Goal: Obtain resource: Obtain resource

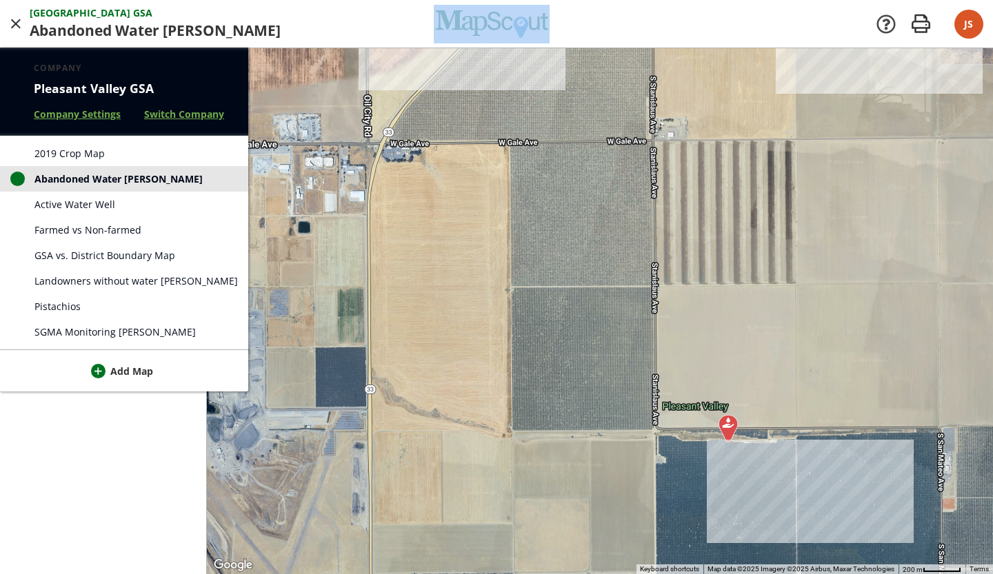
click at [147, 205] on link "Active Water Well" at bounding box center [124, 205] width 248 height 26
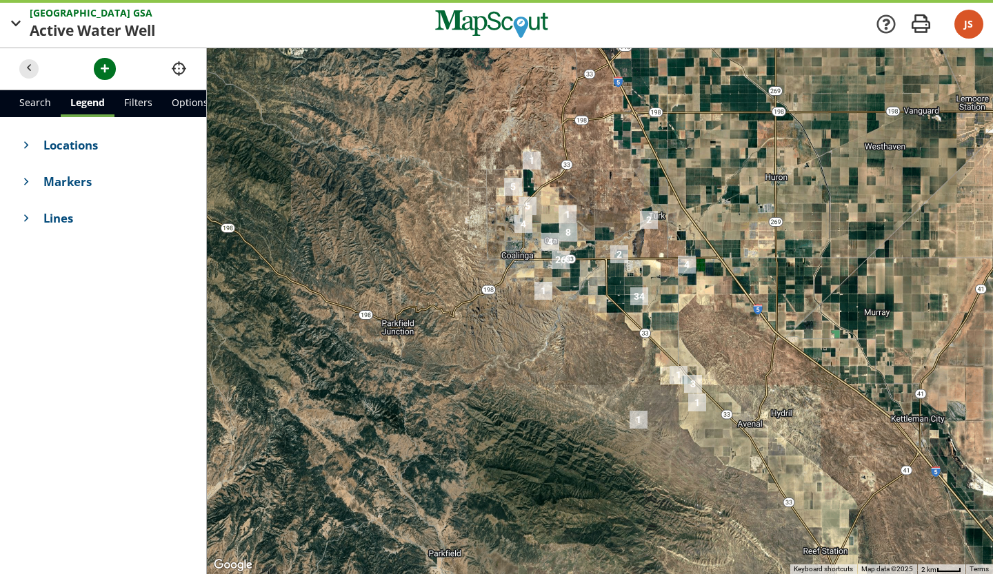
click at [927, 40] on nav "Return to Map" at bounding box center [905, 24] width 60 height 48
click at [926, 36] on span "button" at bounding box center [921, 24] width 28 height 28
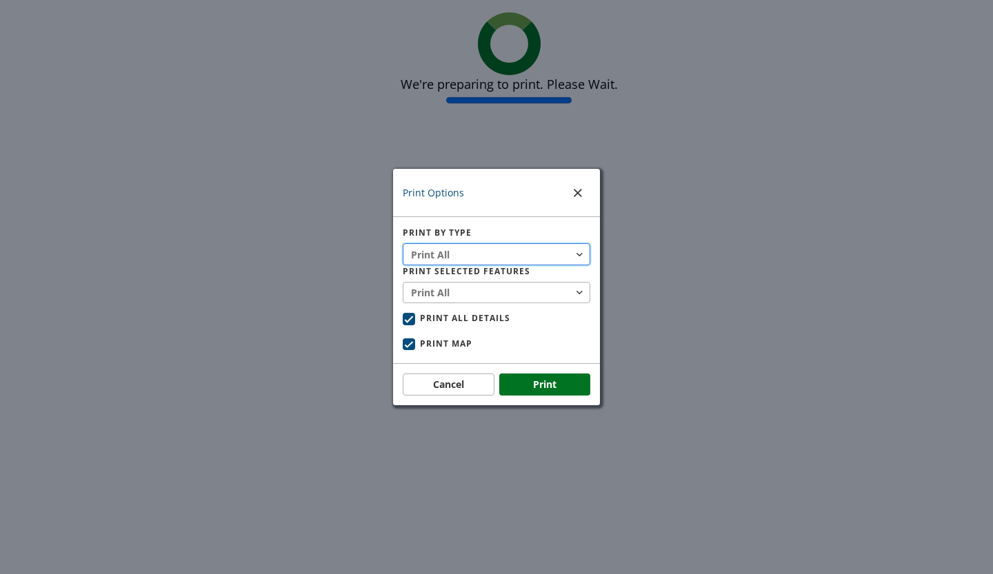
click at [545, 259] on button "Print All" at bounding box center [497, 254] width 188 height 22
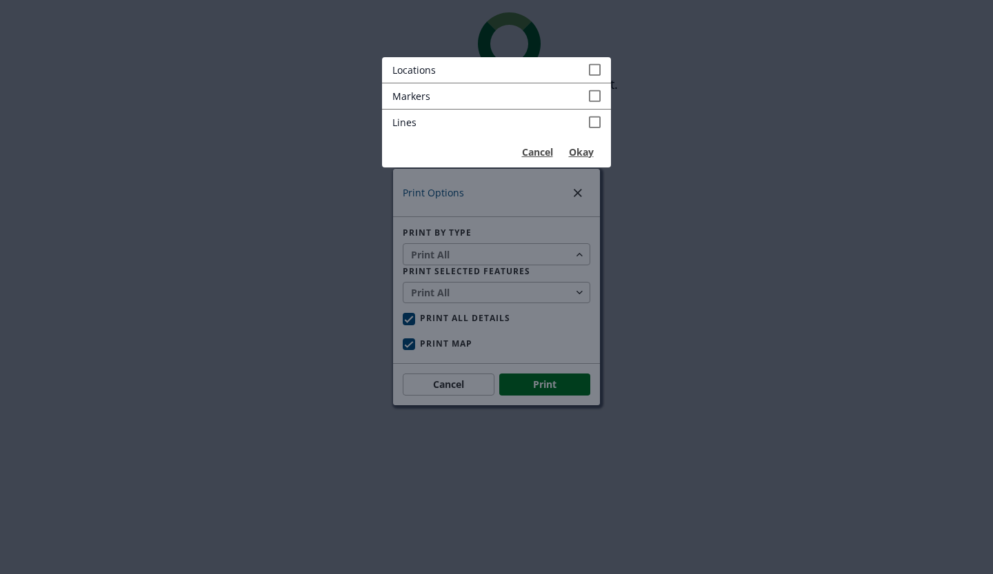
click at [565, 97] on link "Markers" at bounding box center [496, 96] width 229 height 26
click at [596, 71] on span at bounding box center [595, 70] width 12 height 14
click at [572, 276] on div at bounding box center [496, 287] width 993 height 574
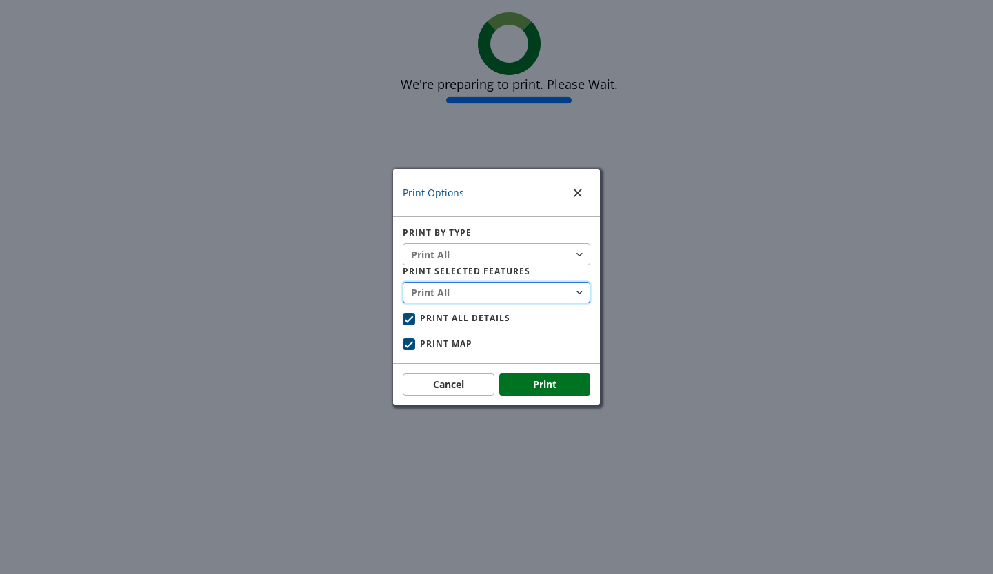
click at [573, 287] on span "button" at bounding box center [579, 292] width 14 height 14
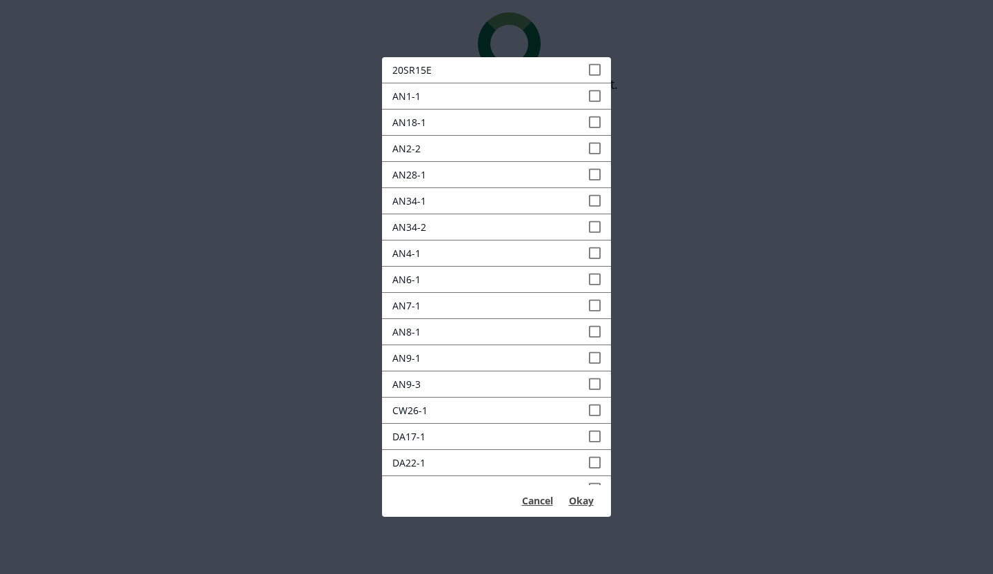
click at [650, 212] on div at bounding box center [496, 287] width 993 height 574
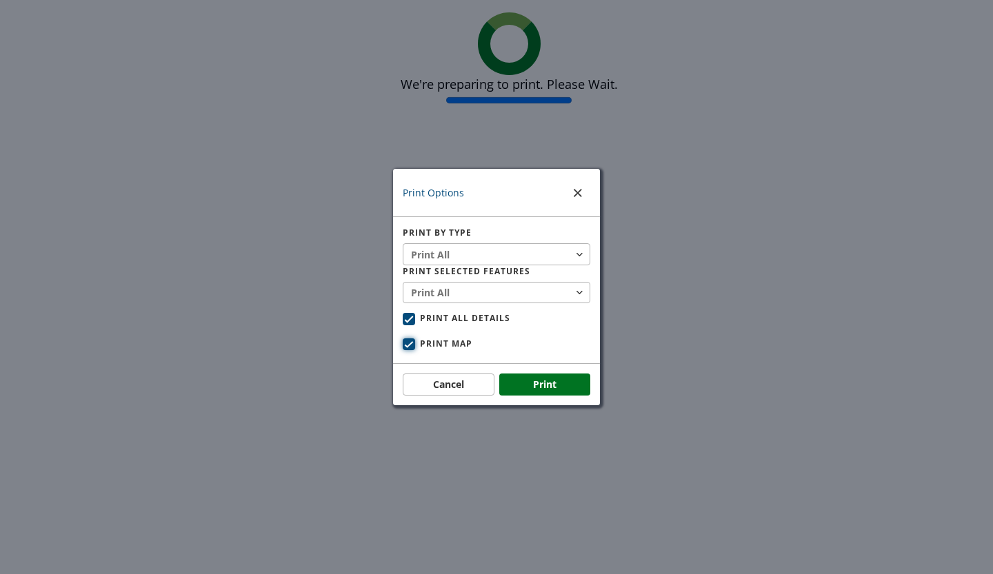
click at [463, 345] on span "Print Map" at bounding box center [446, 344] width 52 height 10
click at [412, 345] on input "Print Map" at bounding box center [407, 343] width 9 height 9
checkbox input "false"
click at [533, 383] on button "Print" at bounding box center [545, 385] width 92 height 22
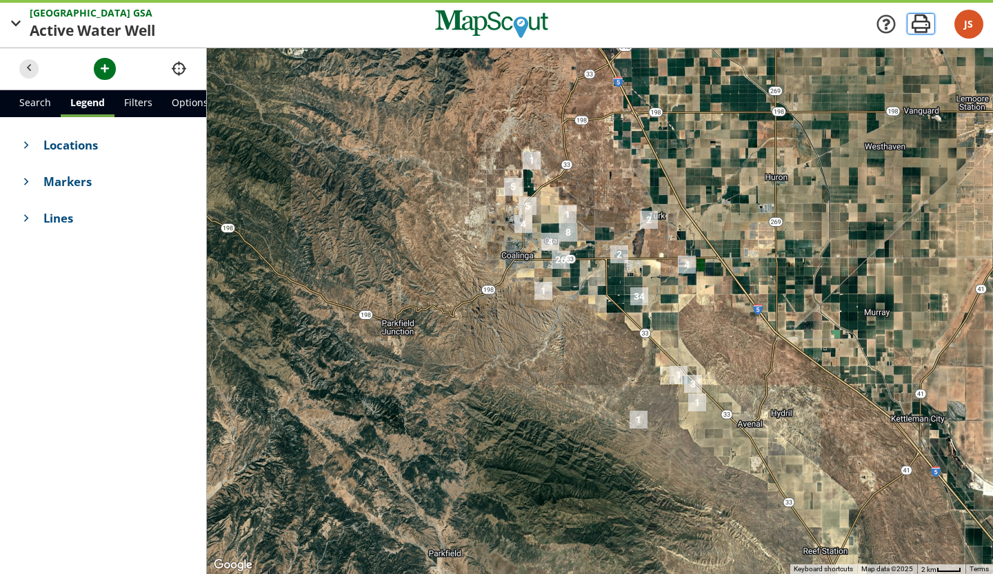
click at [912, 30] on span "button" at bounding box center [921, 24] width 28 height 28
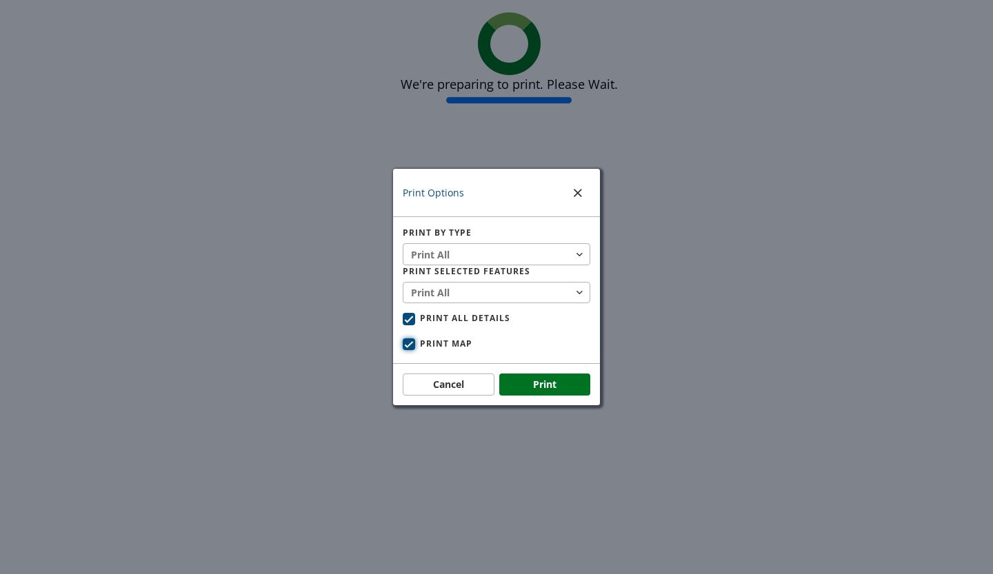
click at [440, 341] on span "Print Map" at bounding box center [446, 344] width 52 height 10
click at [412, 341] on input "Print Map" at bounding box center [407, 343] width 9 height 9
checkbox input "false"
click at [463, 317] on span "Print All Details" at bounding box center [465, 318] width 90 height 10
click at [412, 317] on input "Print All Details" at bounding box center [407, 317] width 9 height 9
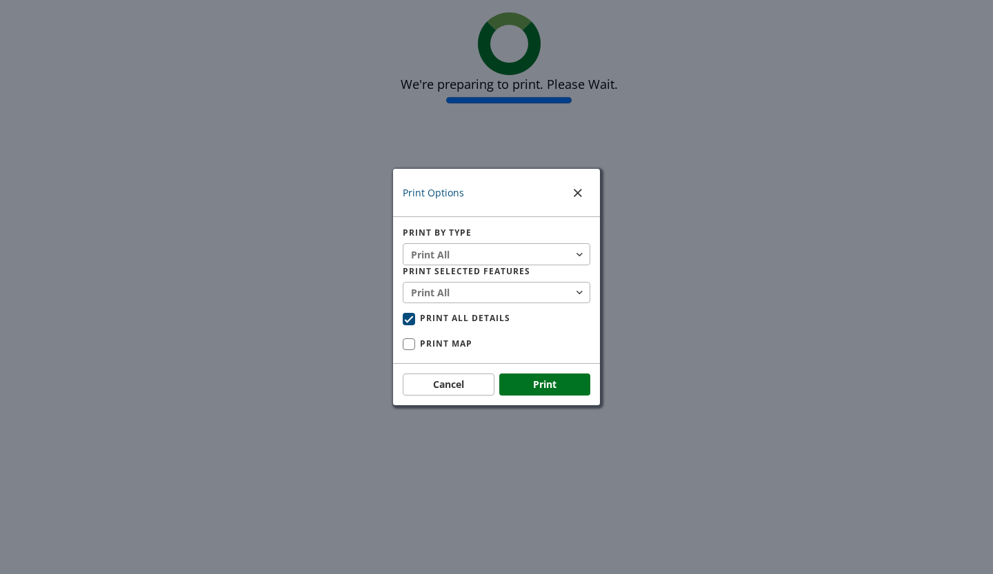
checkbox input "false"
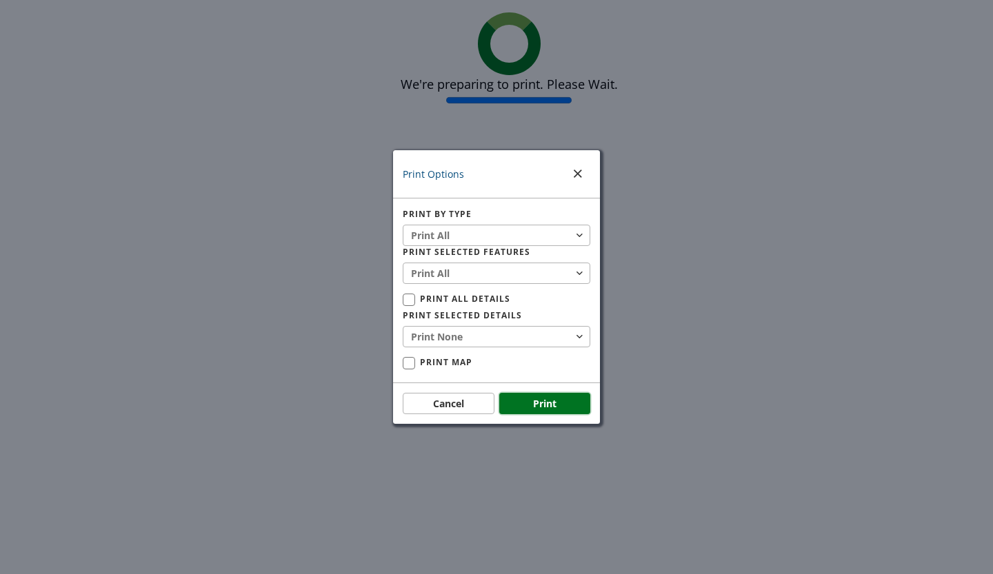
click at [538, 395] on button "Print" at bounding box center [545, 404] width 92 height 22
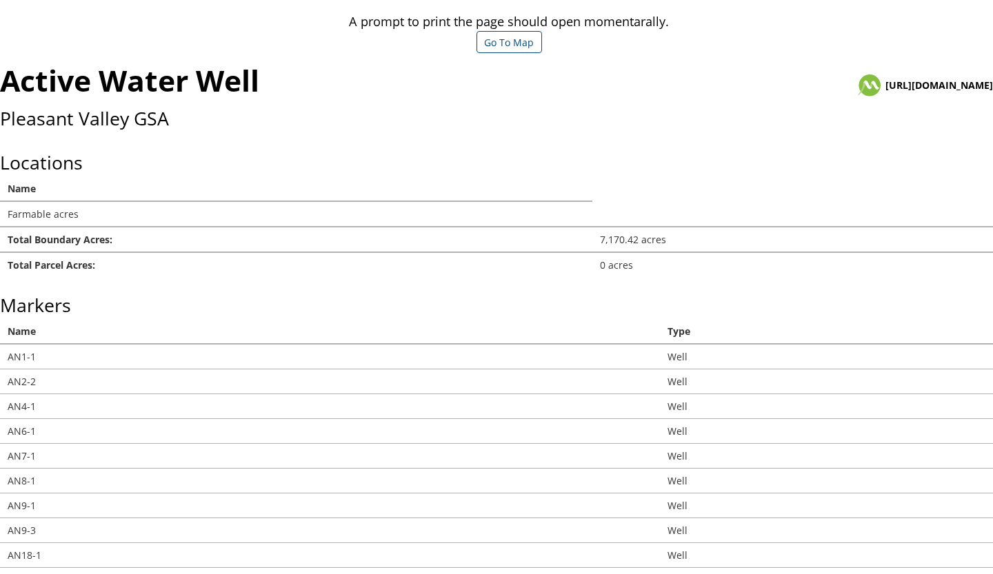
click at [538, 395] on td "AN4-1" at bounding box center [330, 406] width 660 height 25
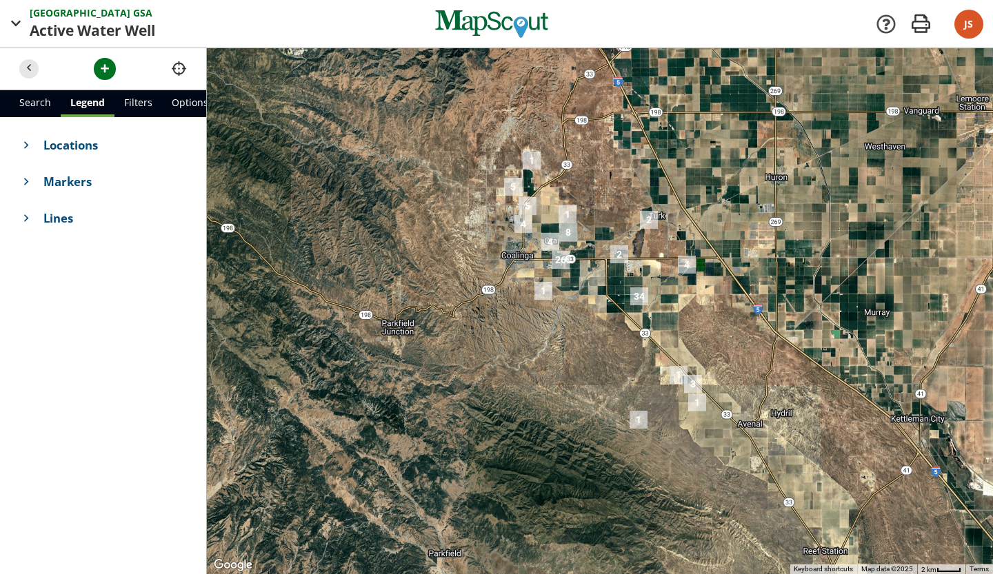
click at [864, 484] on div at bounding box center [600, 311] width 786 height 526
click at [720, 23] on section "Return to Map JS [PERSON_NAME] [EMAIL_ADDRESS][DOMAIN_NAME] Onboarding Progress…" at bounding box center [827, 24] width 331 height 48
